Goal: Information Seeking & Learning: Learn about a topic

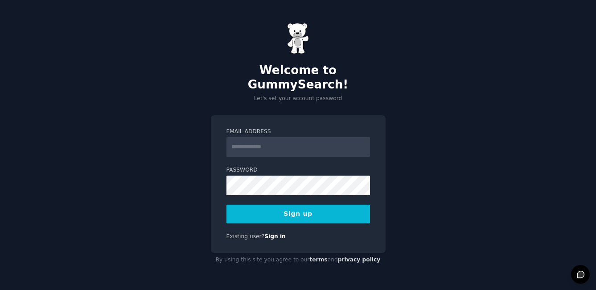
type input "**********"
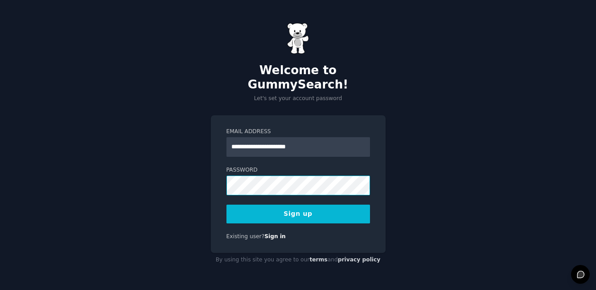
click at [201, 176] on div "**********" at bounding box center [298, 145] width 596 height 290
click at [296, 206] on button "Sign up" at bounding box center [299, 213] width 144 height 19
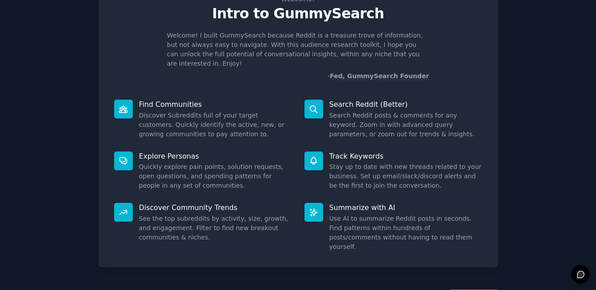
scroll to position [59, 0]
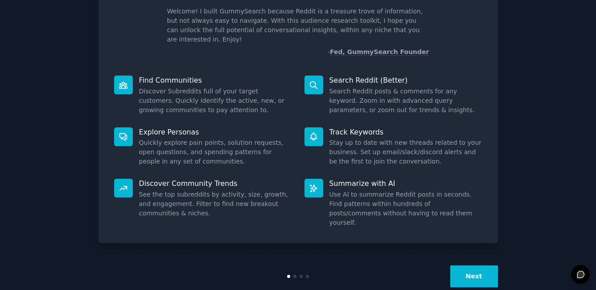
click at [472, 265] on button "Next" at bounding box center [475, 276] width 48 height 22
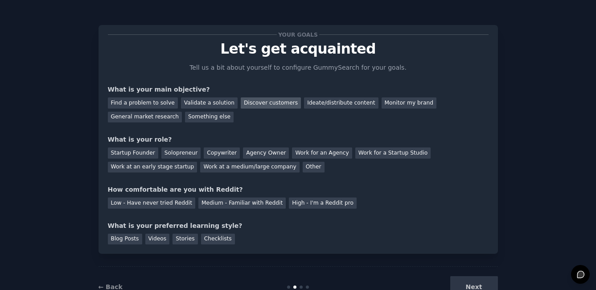
click at [276, 104] on div "Discover customers" at bounding box center [271, 102] width 60 height 11
click at [158, 117] on div "General market research" at bounding box center [145, 117] width 75 height 11
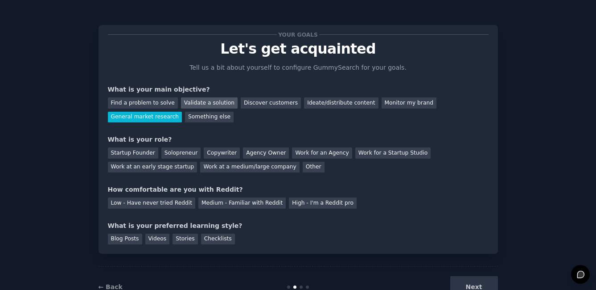
click at [202, 102] on div "Validate a solution" at bounding box center [209, 102] width 57 height 11
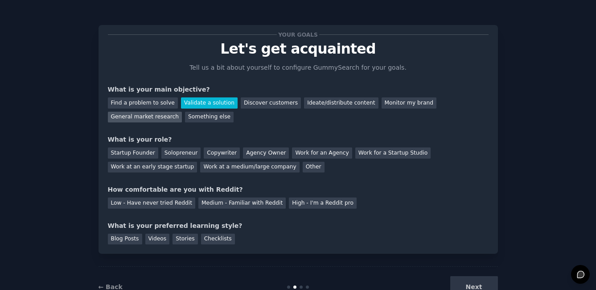
click at [149, 118] on div "General market research" at bounding box center [145, 117] width 75 height 11
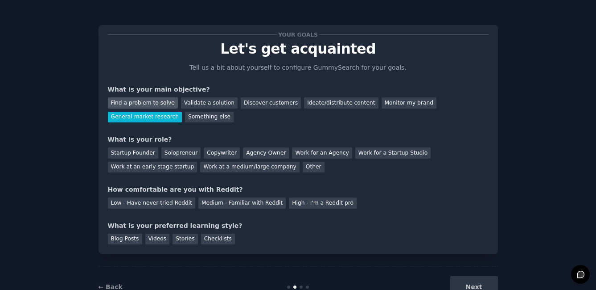
click at [146, 104] on div "Find a problem to solve" at bounding box center [143, 102] width 70 height 11
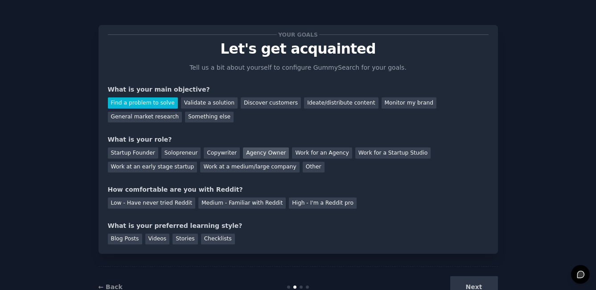
click at [253, 155] on div "Agency Owner" at bounding box center [266, 152] width 46 height 11
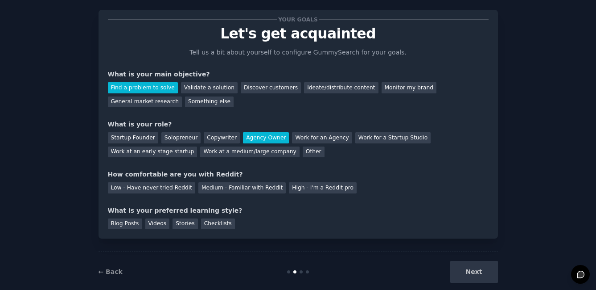
scroll to position [17, 0]
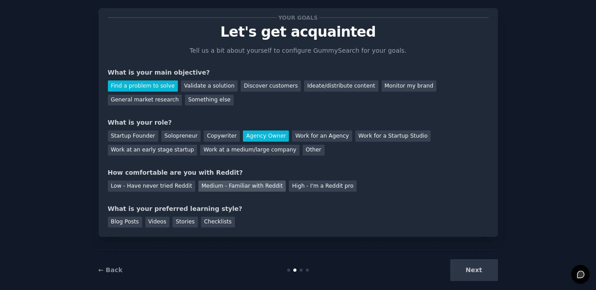
click at [211, 187] on div "Medium - Familiar with Reddit" at bounding box center [242, 185] width 87 height 11
click at [153, 224] on div "Videos" at bounding box center [157, 221] width 25 height 11
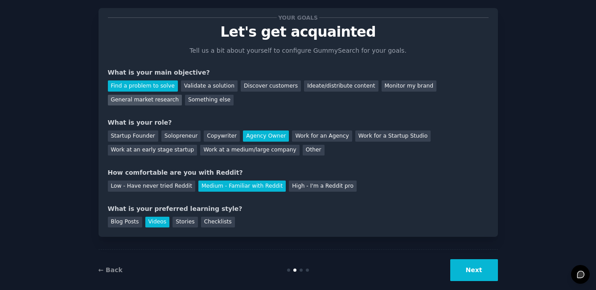
click at [159, 101] on div "General market research" at bounding box center [145, 100] width 75 height 11
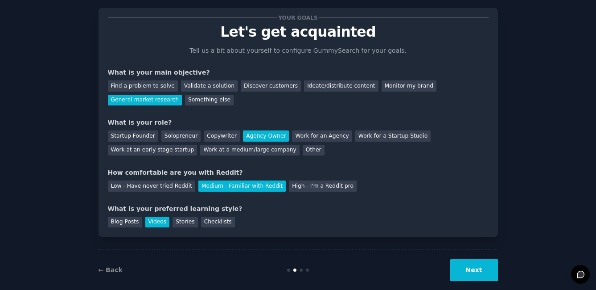
click at [475, 273] on button "Next" at bounding box center [475, 270] width 48 height 22
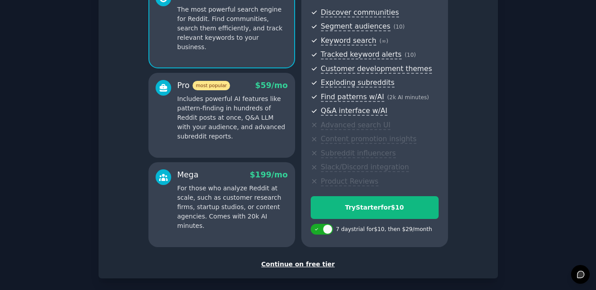
scroll to position [97, 0]
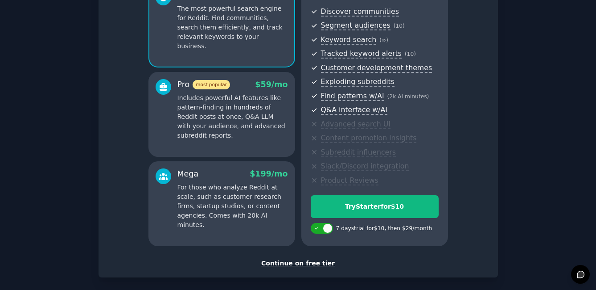
click at [281, 262] on div "Continue on free tier" at bounding box center [298, 262] width 381 height 9
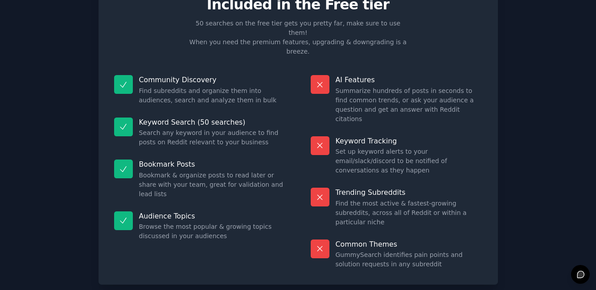
scroll to position [45, 0]
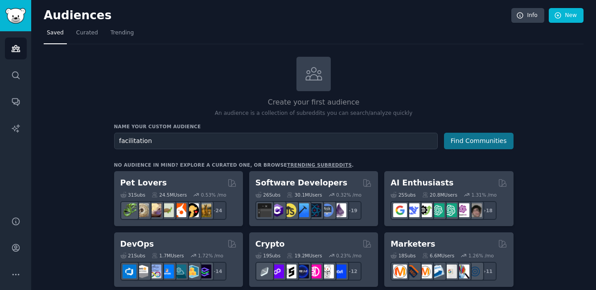
type input "facilitation"
click at [470, 141] on button "Find Communities" at bounding box center [479, 140] width 70 height 17
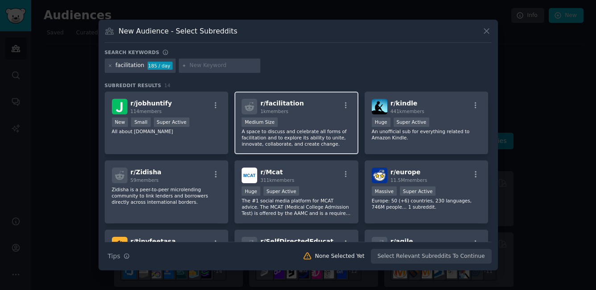
click at [283, 105] on span "r/ facilitation" at bounding box center [282, 102] width 43 height 7
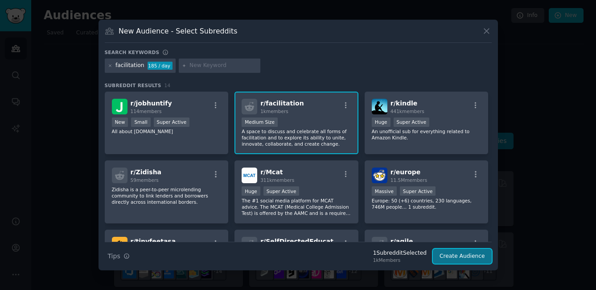
click at [461, 256] on button "Create Audience" at bounding box center [462, 255] width 59 height 15
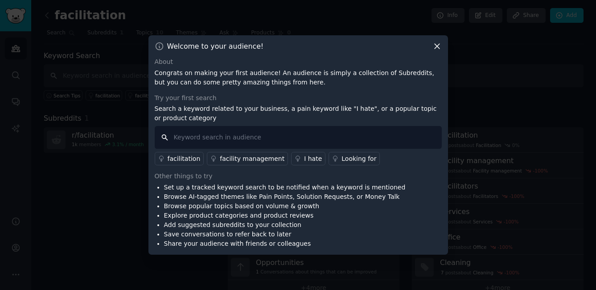
click at [276, 137] on input "text" at bounding box center [298, 137] width 287 height 23
type input "dee"
click at [434, 45] on icon at bounding box center [437, 45] width 9 height 9
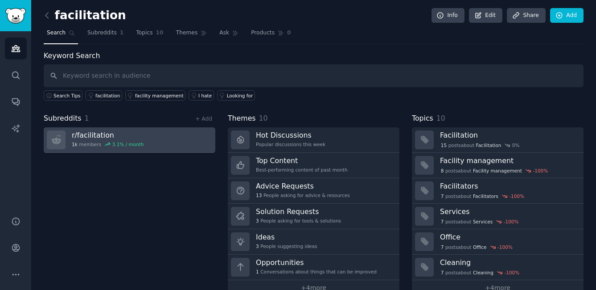
click at [133, 133] on h3 "r/ facilitation" at bounding box center [108, 134] width 72 height 9
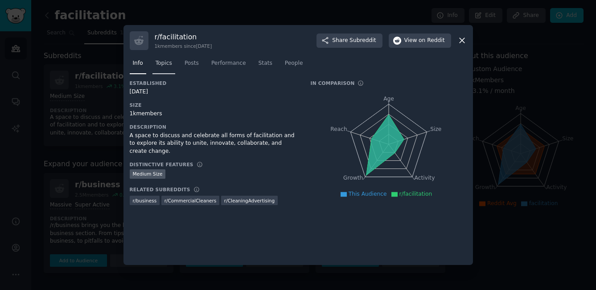
click at [159, 59] on span "Topics" at bounding box center [164, 63] width 17 height 8
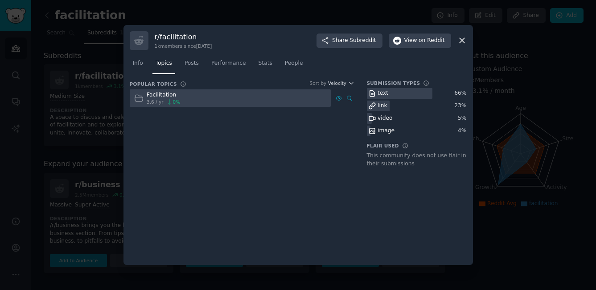
click at [276, 97] on div at bounding box center [231, 97] width 202 height 17
click at [158, 92] on div "Facilitation" at bounding box center [163, 95] width 33 height 8
click at [192, 66] on span "Posts" at bounding box center [192, 63] width 14 height 8
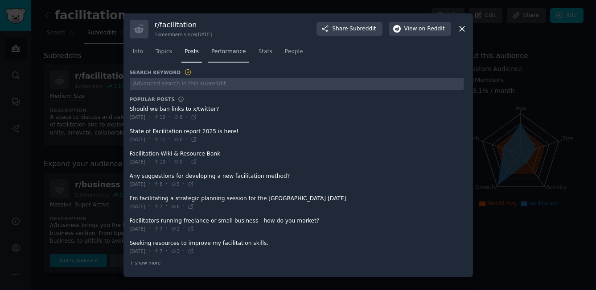
click at [237, 51] on span "Performance" at bounding box center [228, 52] width 35 height 8
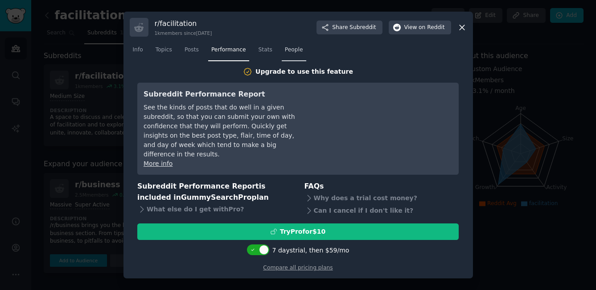
click at [296, 53] on span "People" at bounding box center [294, 50] width 18 height 8
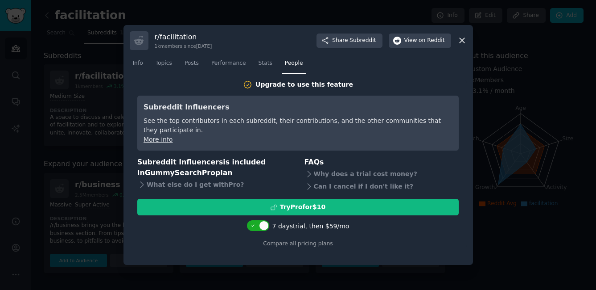
click at [462, 41] on icon at bounding box center [462, 40] width 5 height 5
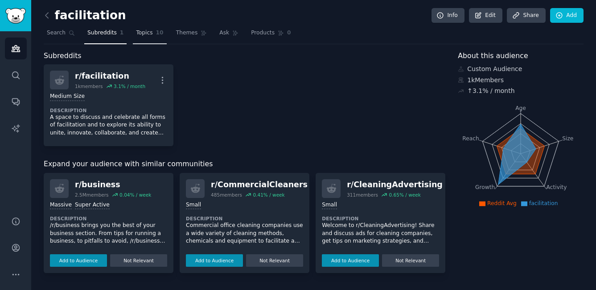
click at [140, 32] on span "Topics" at bounding box center [144, 33] width 17 height 8
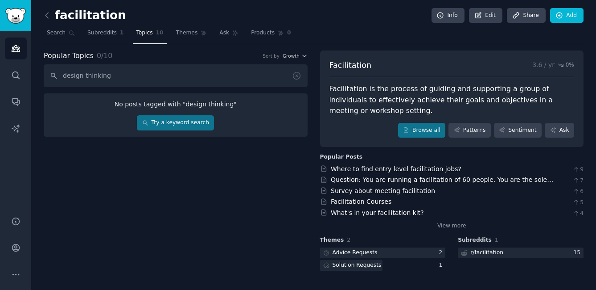
type input "design thinking"
